Goal: Find specific page/section: Find specific page/section

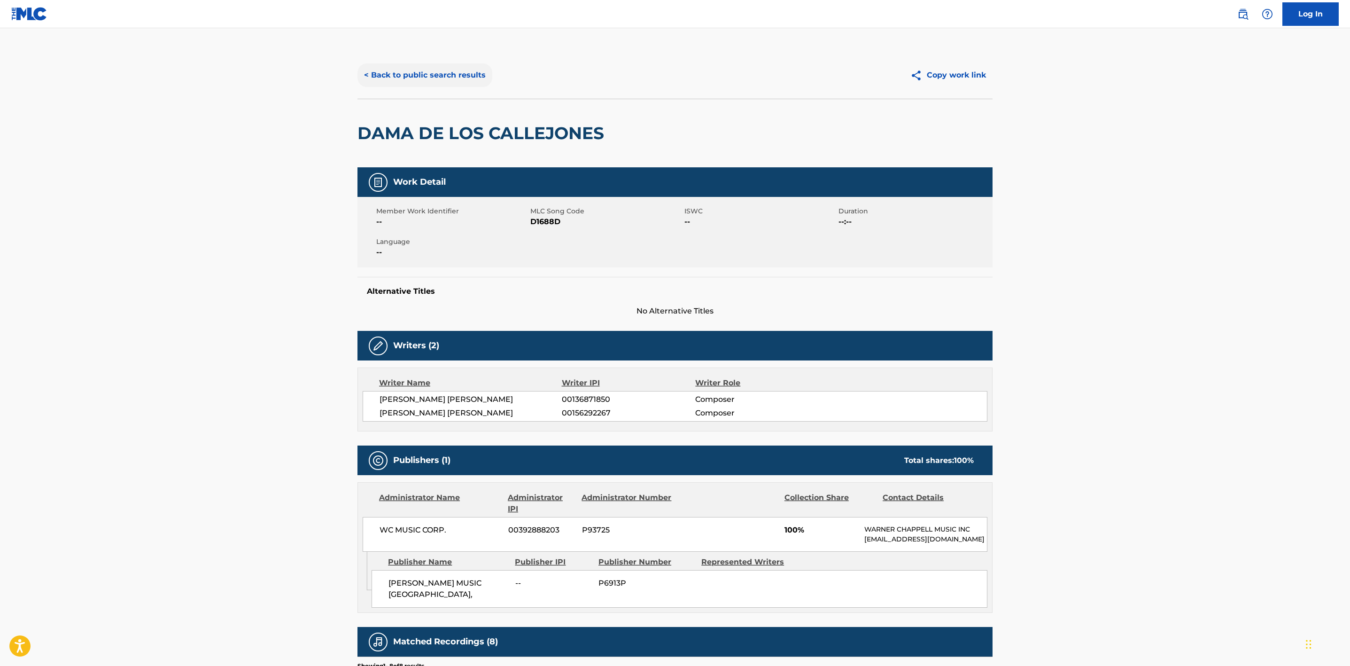
click at [458, 68] on button "< Back to public search results" at bounding box center [424, 74] width 135 height 23
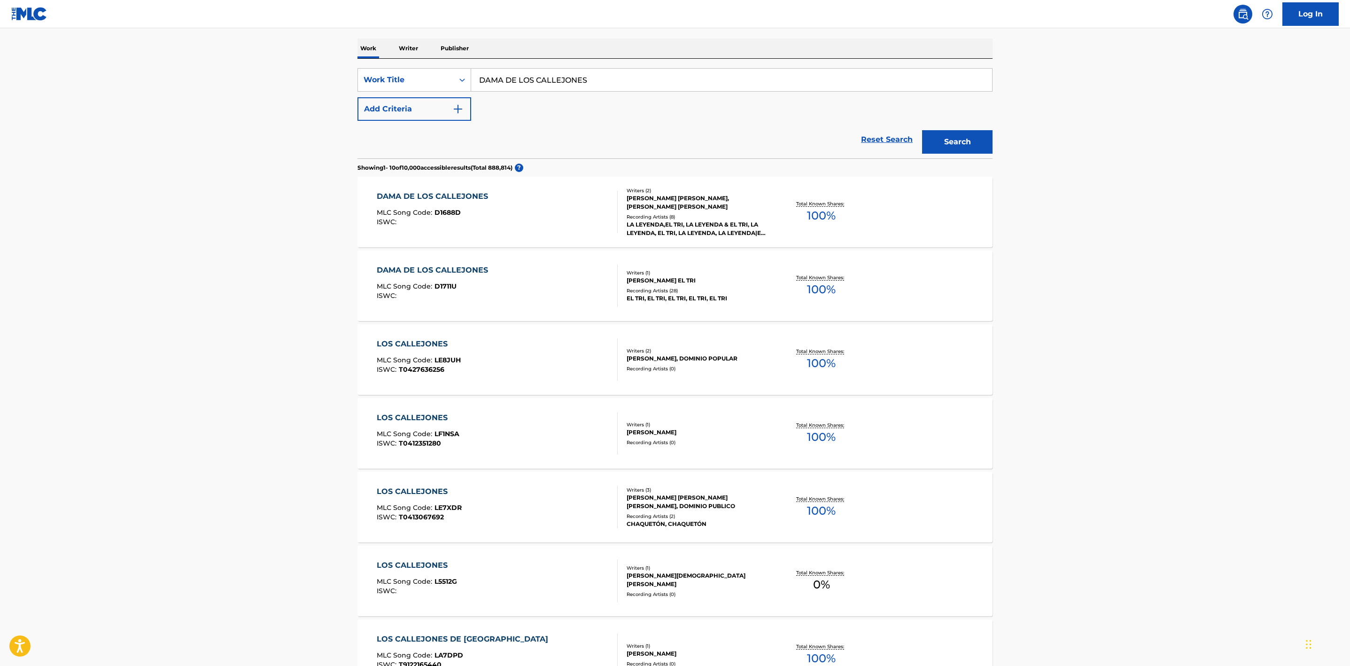
click at [514, 275] on div "DAMA DE LOS CALLEJONES MLC Song Code : D1711U ISWC :" at bounding box center [497, 285] width 241 height 42
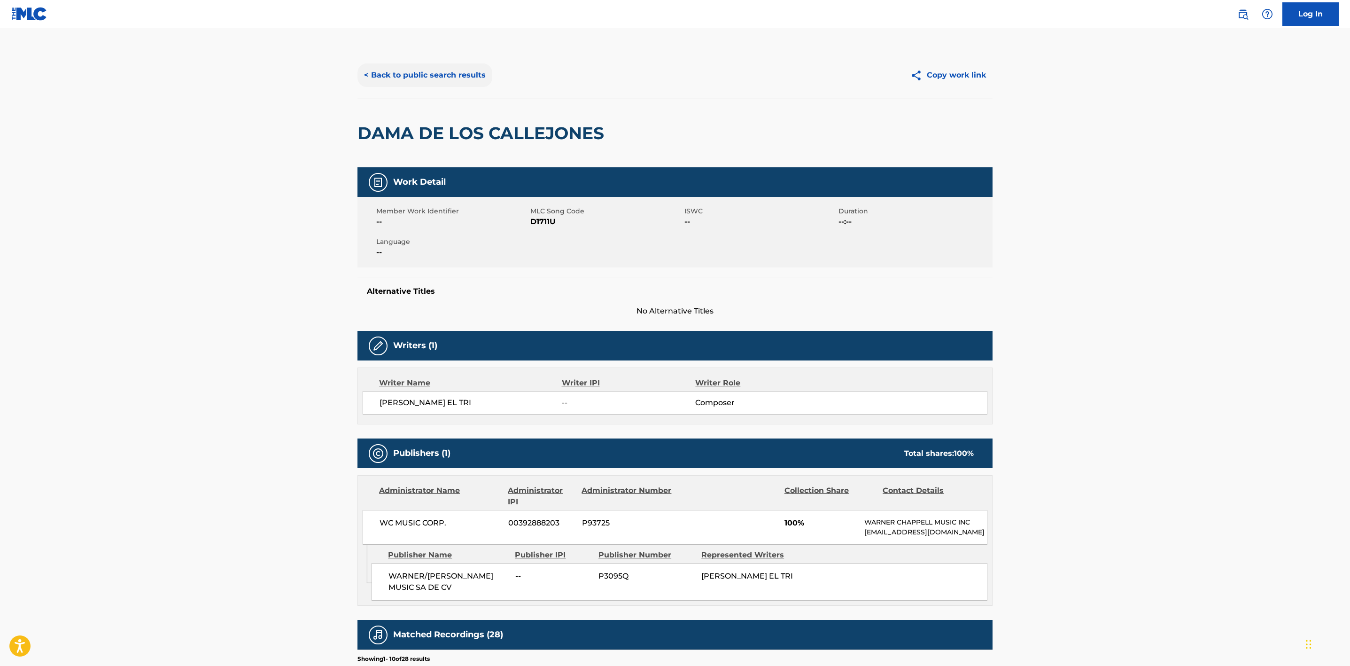
click at [432, 77] on button "< Back to public search results" at bounding box center [424, 74] width 135 height 23
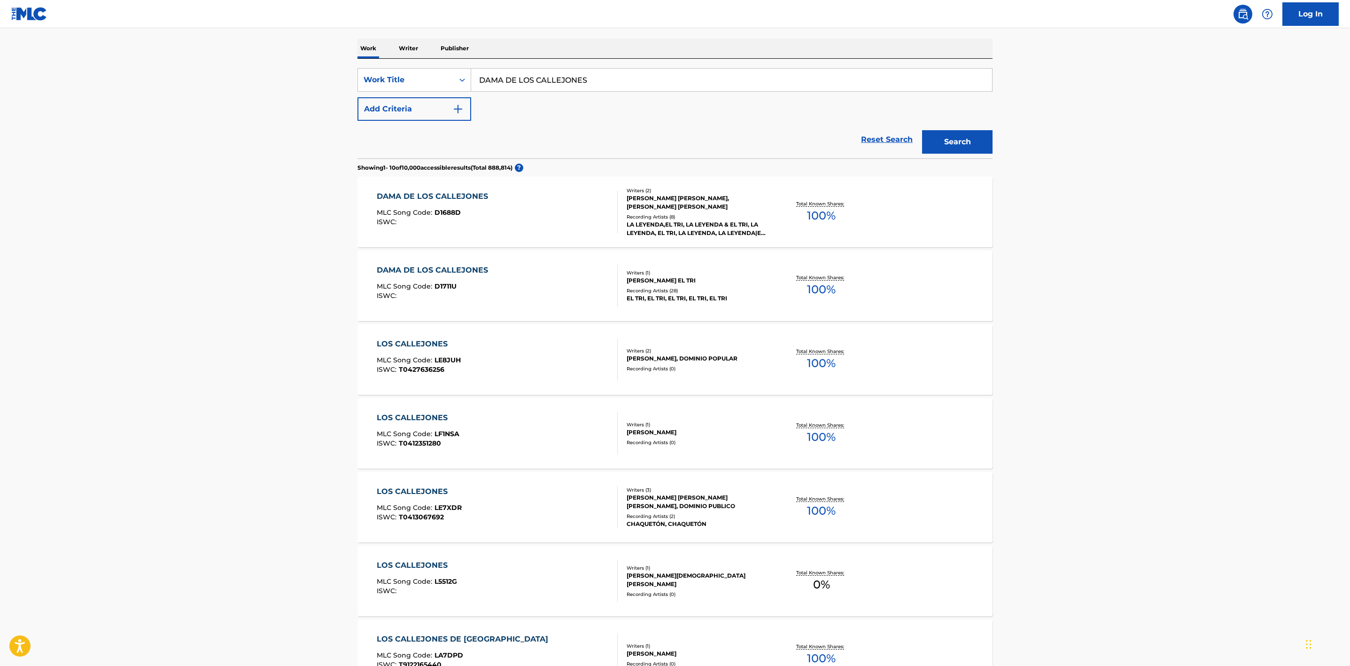
click at [527, 216] on div "DAMA DE LOS CALLEJONES MLC Song Code : D1688D ISWC :" at bounding box center [497, 212] width 241 height 42
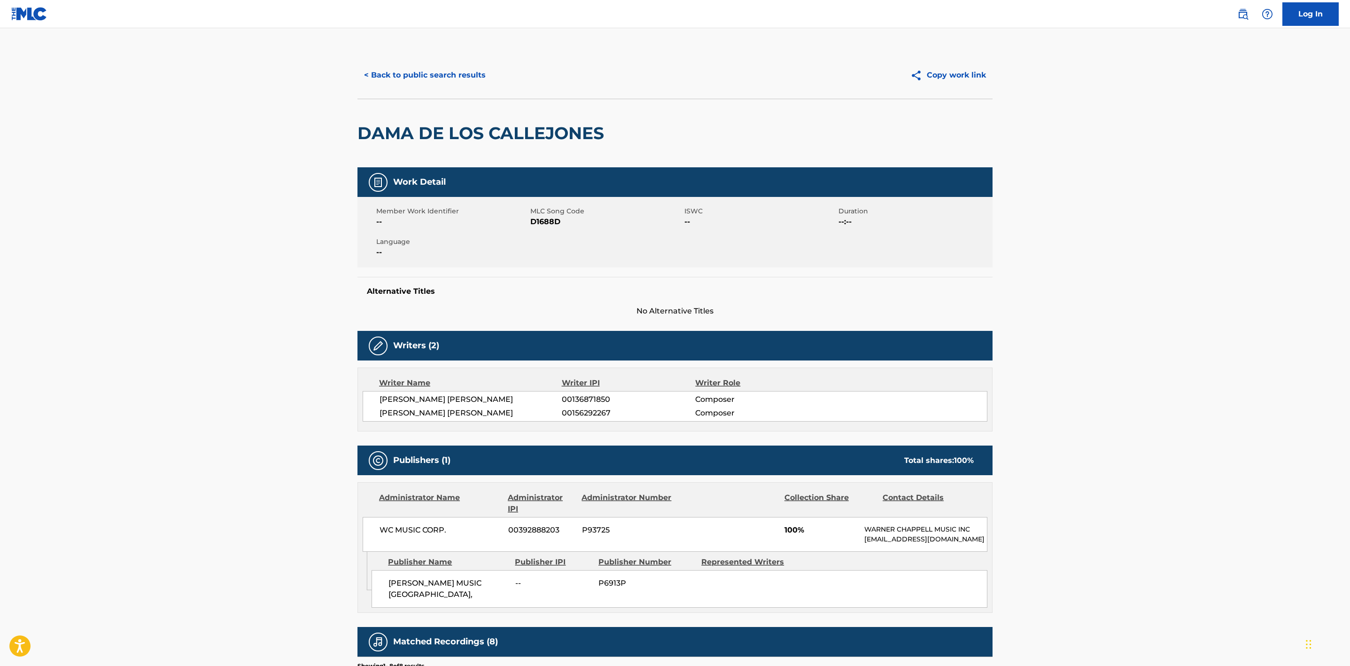
click at [36, 14] on img at bounding box center [29, 14] width 36 height 14
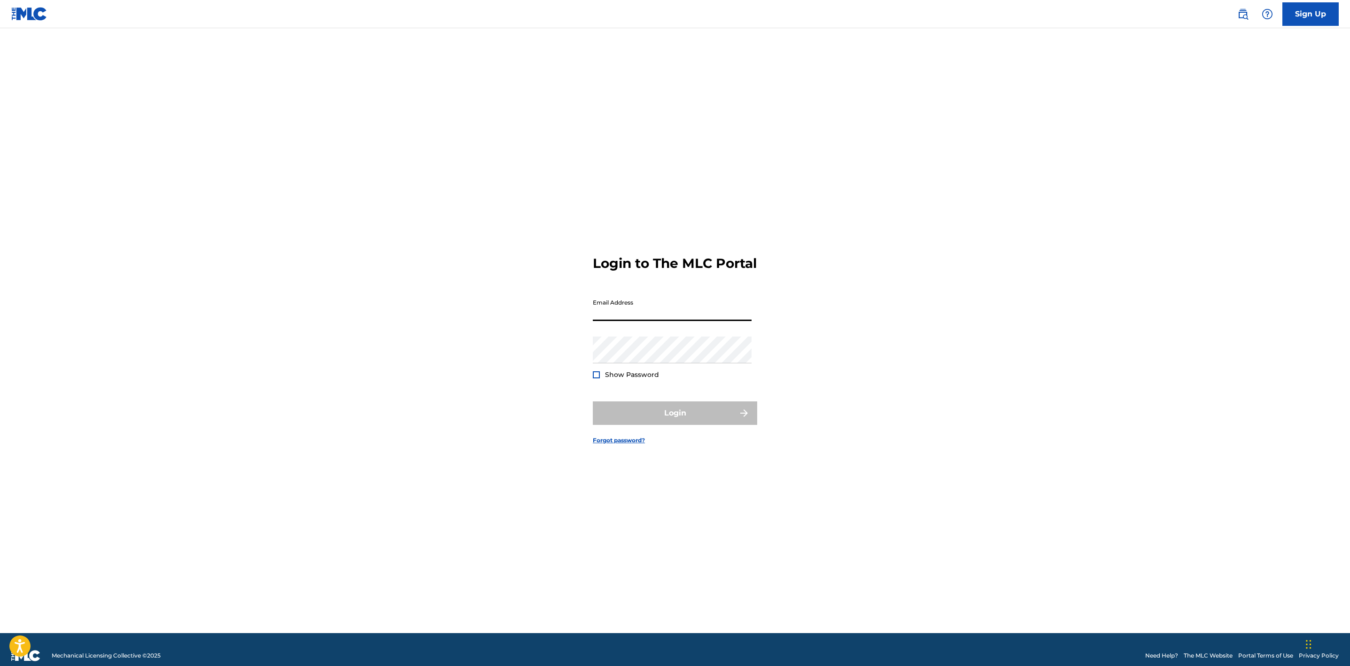
click at [654, 312] on input "Email Address" at bounding box center [672, 307] width 159 height 27
type input "[EMAIL_ADDRESS][PERSON_NAME][DOMAIN_NAME]"
click at [649, 423] on button "Login" at bounding box center [675, 412] width 164 height 23
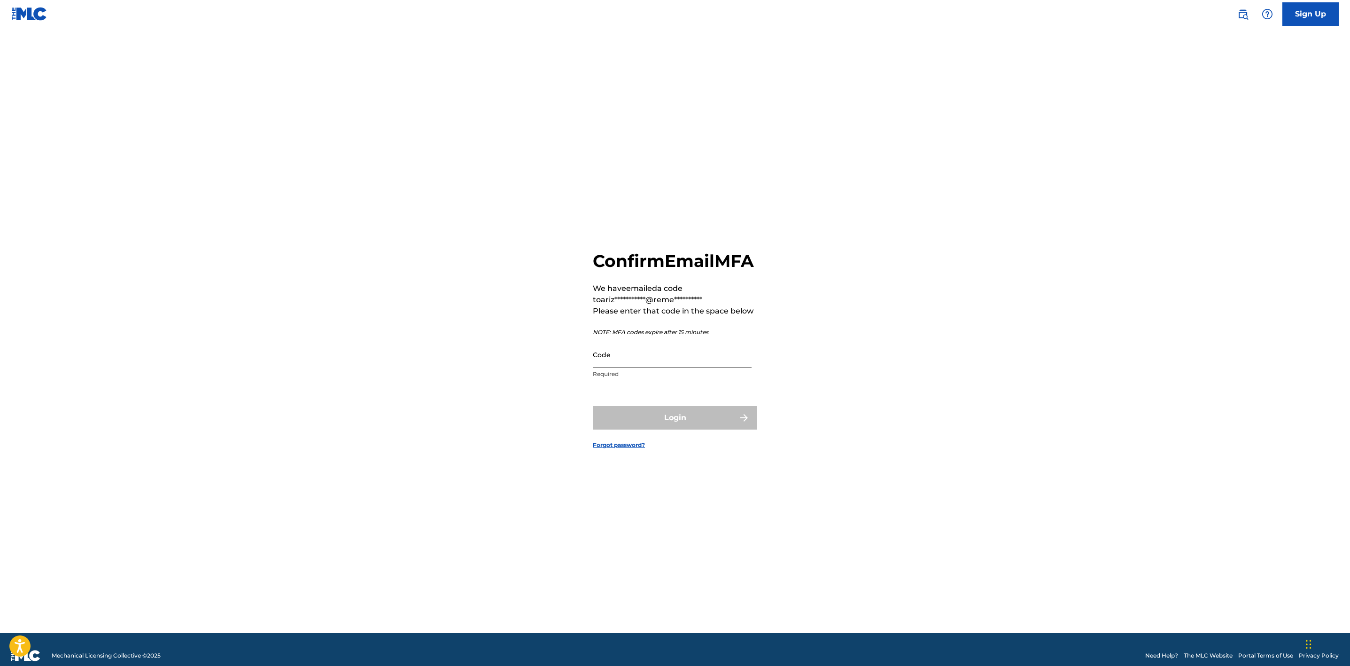
click at [674, 368] on input "Code" at bounding box center [672, 354] width 159 height 27
paste input "108680"
type input "108680"
click at [689, 428] on button "Login" at bounding box center [675, 417] width 164 height 23
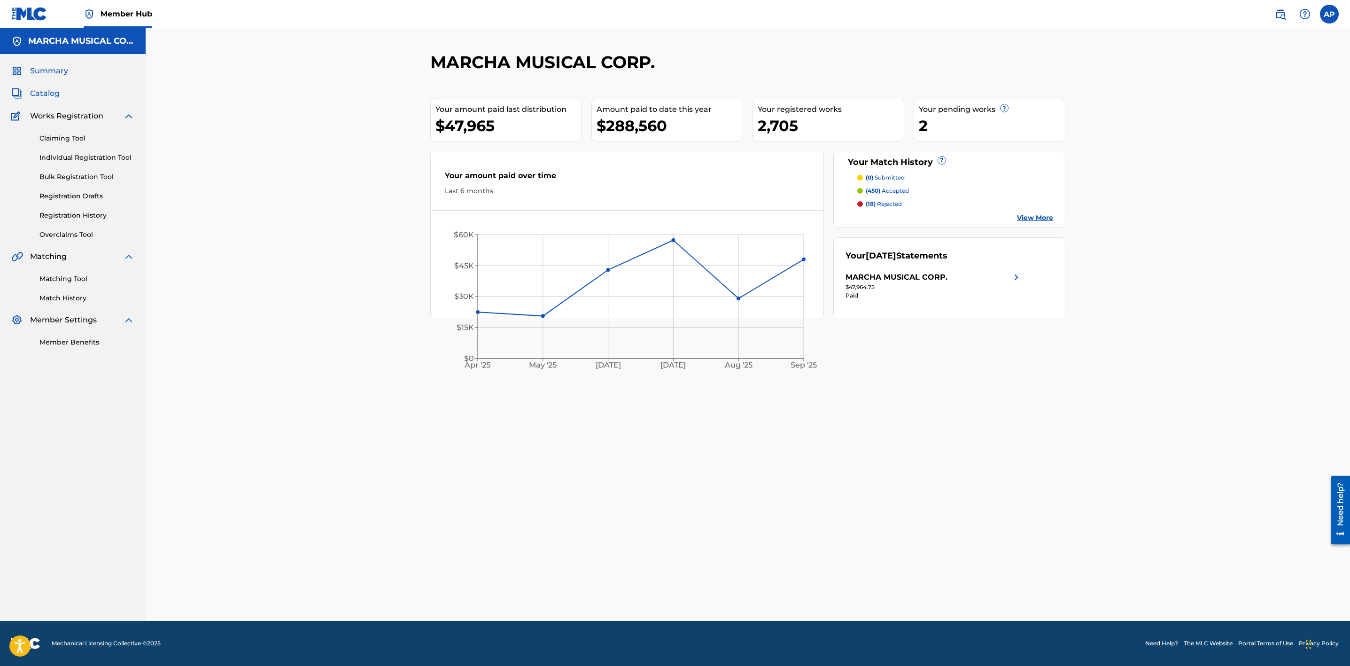
click at [56, 92] on span "Catalog" at bounding box center [45, 93] width 30 height 11
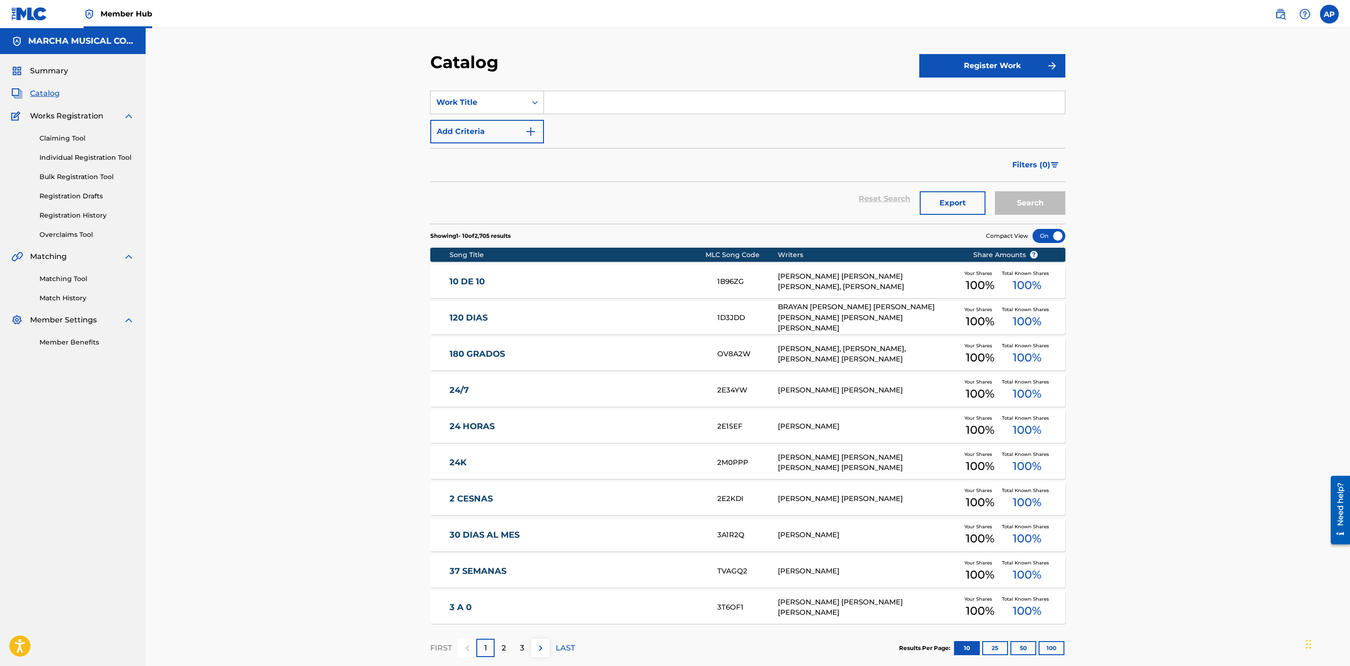
click at [1208, 210] on div "Catalog Register Work SearchWithCriteriad7120bc9-cf99-4fb3-8490-c3b1a521682f Wo…" at bounding box center [748, 349] width 1204 height 643
click at [1230, 189] on div "Catalog Register Work SearchWithCriteriad7120bc9-cf99-4fb3-8490-c3b1a521682f Wo…" at bounding box center [748, 349] width 1204 height 643
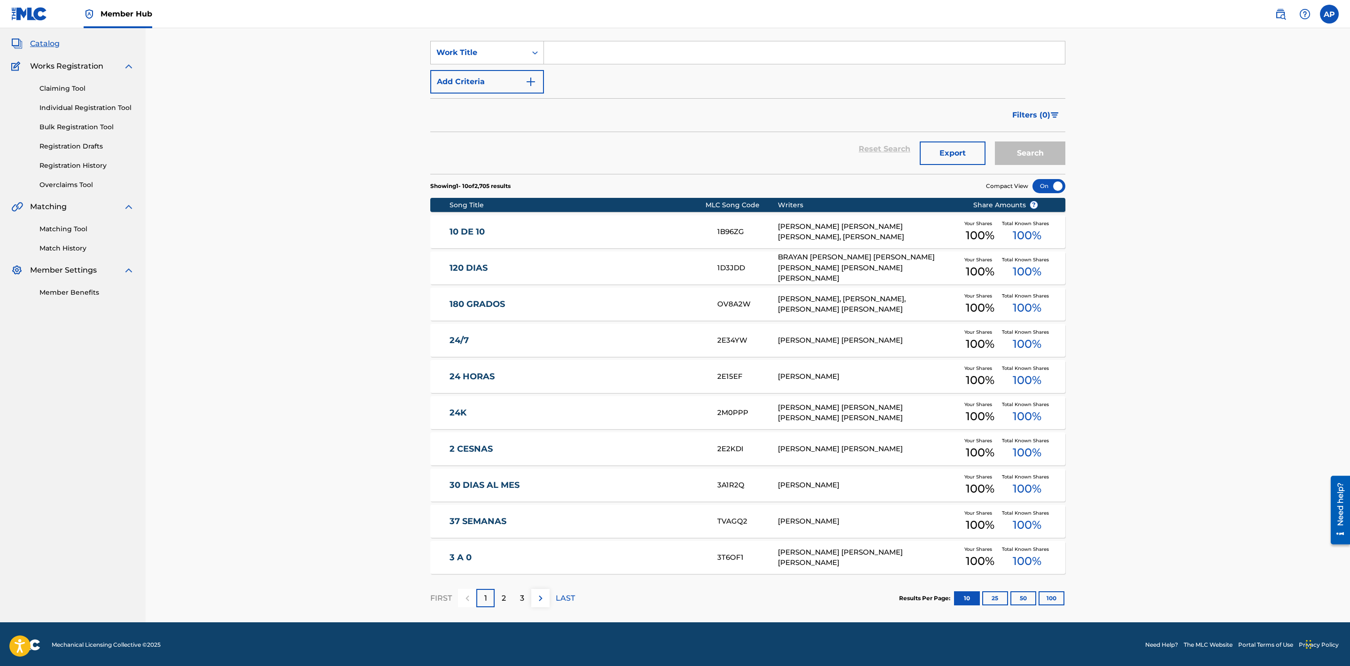
scroll to position [51, 0]
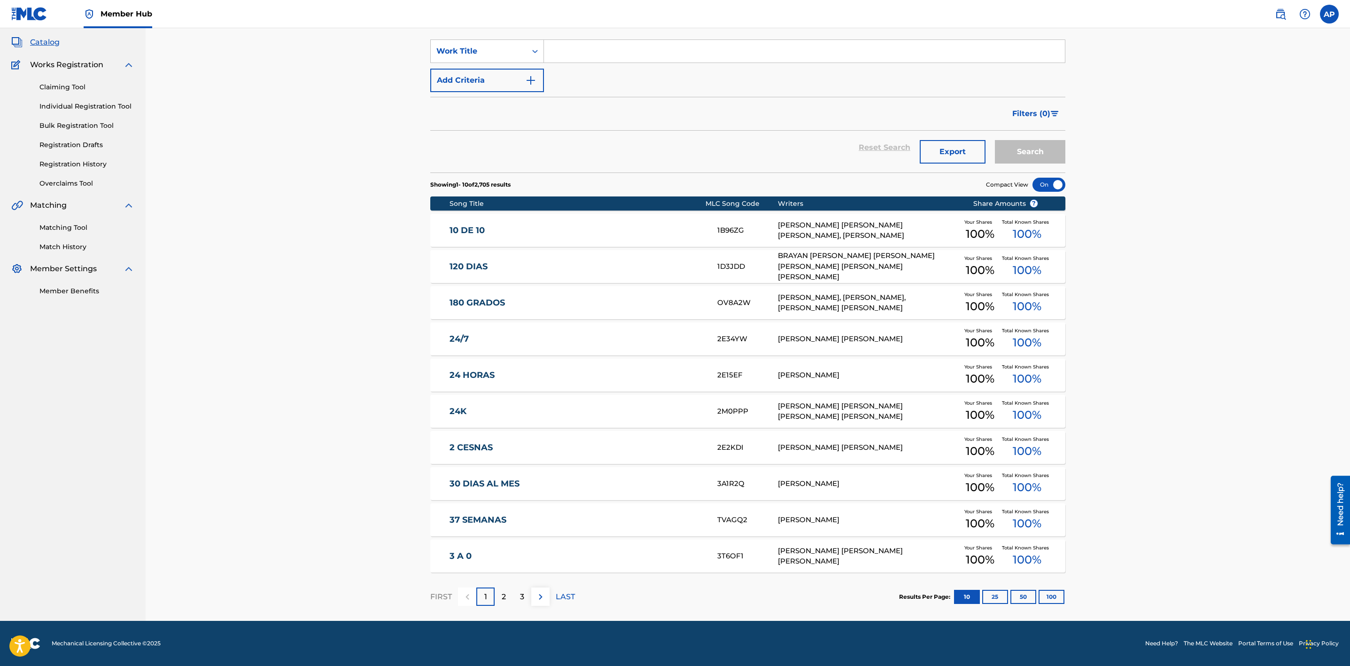
click at [1191, 281] on div "Catalog Register Work SearchWithCriteriad7120bc9-cf99-4fb3-8490-c3b1a521682f Wo…" at bounding box center [748, 298] width 1204 height 643
